Goal: Transaction & Acquisition: Purchase product/service

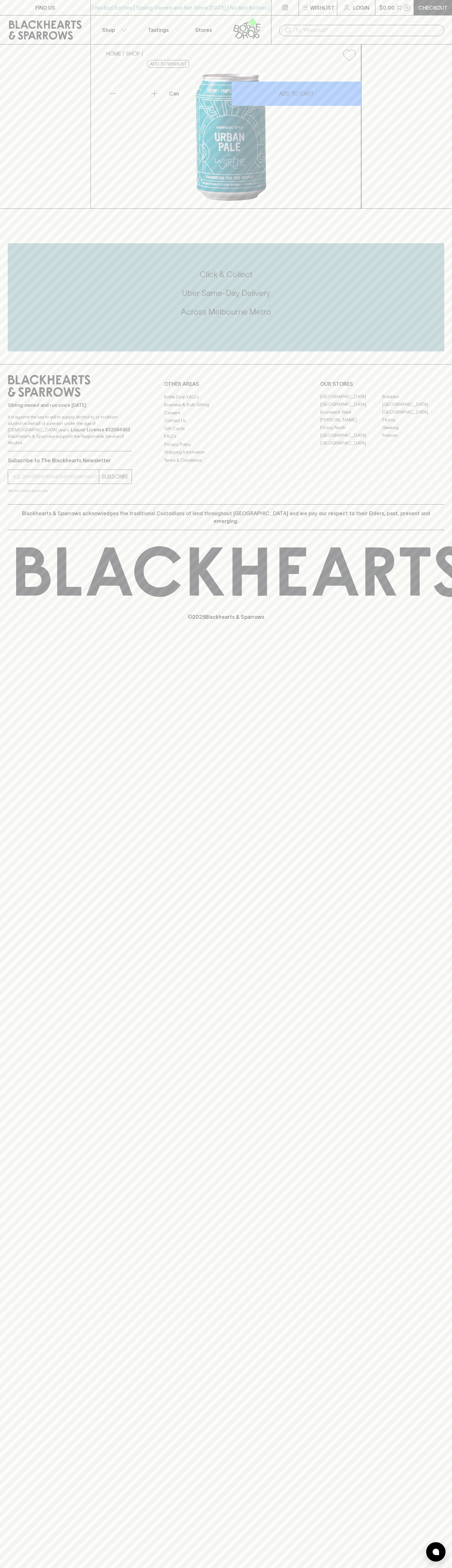
click at [439, 29] on div "​" at bounding box center [361, 30] width 165 height 12
click at [440, 318] on div "Click & Collect Uber Same-Day Delivery Across [GEOGRAPHIC_DATA] Metro" at bounding box center [226, 293] width 436 height 49
click at [333, 1567] on html "FIND US | No Bad Bottles | Sibling Owned and Run Since [DATE] | No Bad Bottles …" at bounding box center [226, 784] width 452 height 1568
click at [4, 1505] on div "FIND US | No Bad Bottles | Sibling Owned and Run Since [DATE] | No Bad Bottles …" at bounding box center [226, 784] width 452 height 1568
